Goal: Task Accomplishment & Management: Use online tool/utility

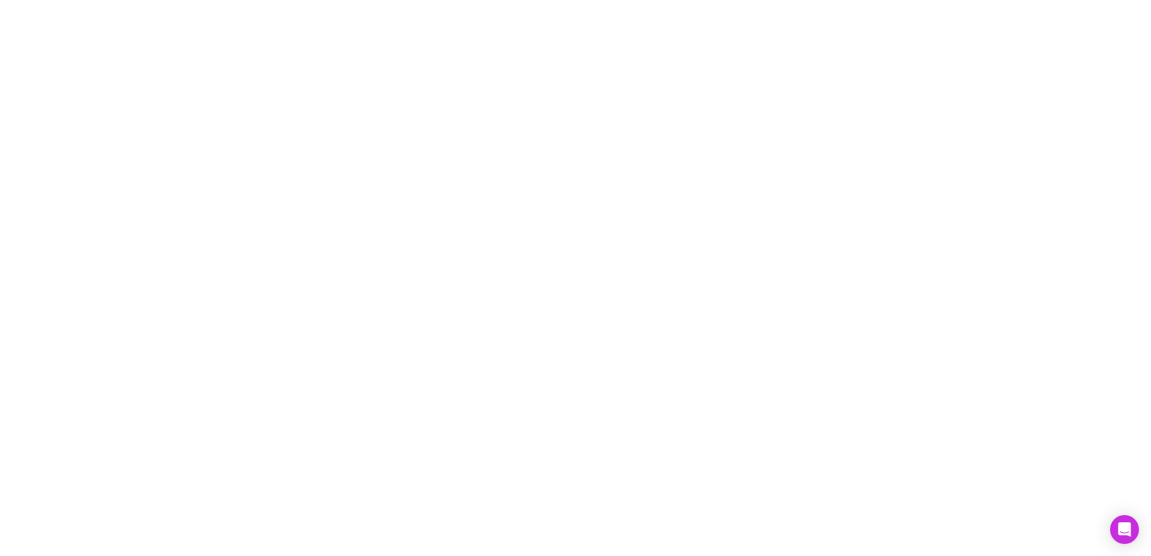
click at [707, 325] on div at bounding box center [575, 278] width 1151 height 556
click at [1117, 522] on icon "Open Intercom Messenger" at bounding box center [1125, 530] width 16 height 16
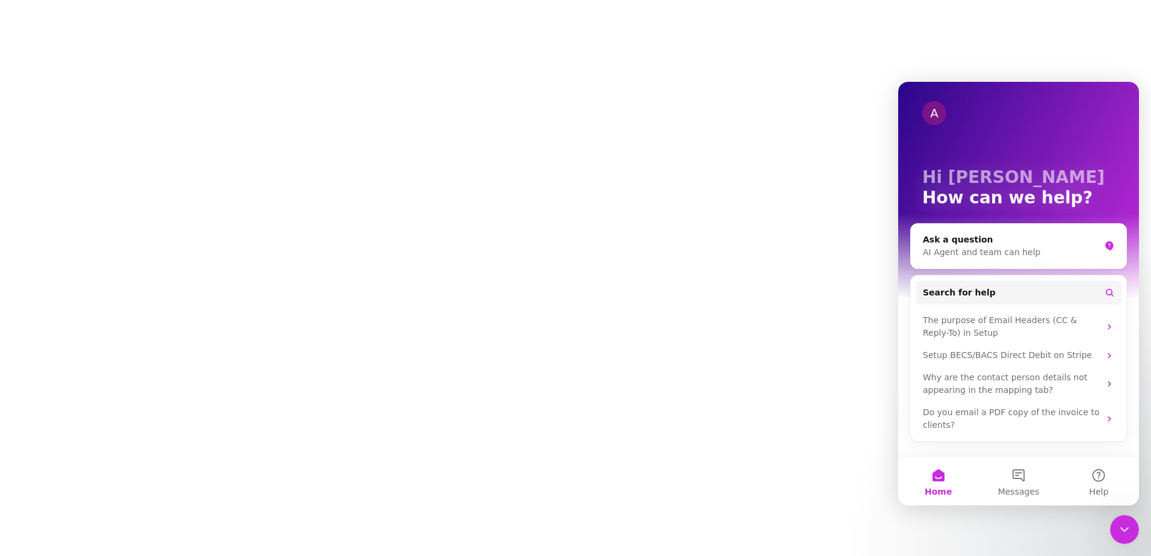
click at [622, 428] on div at bounding box center [575, 278] width 1151 height 556
click at [1131, 527] on icon "Close Intercom Messenger" at bounding box center [1124, 530] width 14 height 14
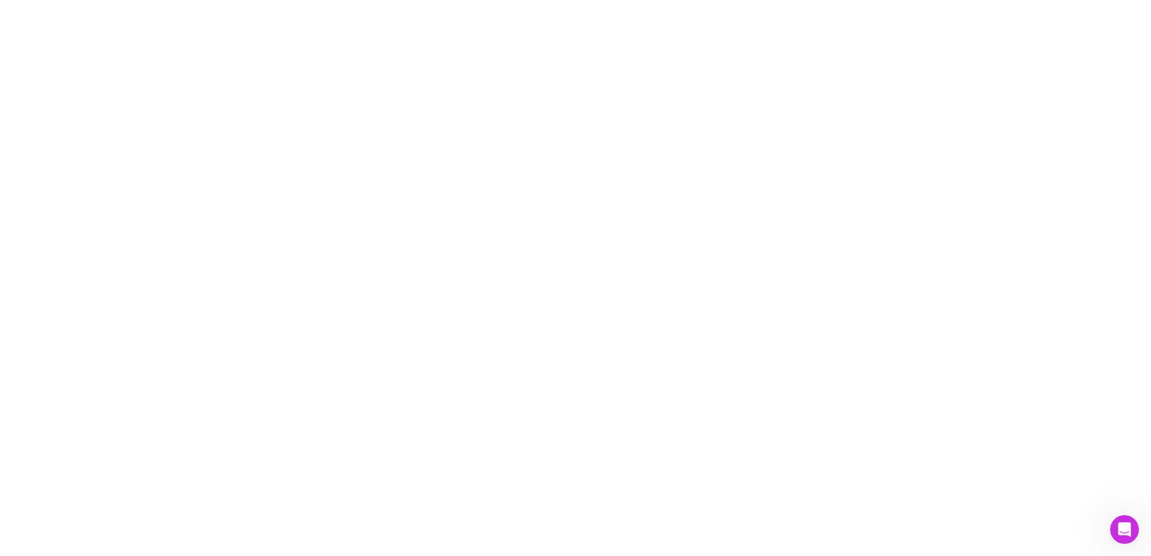
click at [535, 99] on div at bounding box center [575, 278] width 1151 height 556
